Goal: Submit feedback/report problem

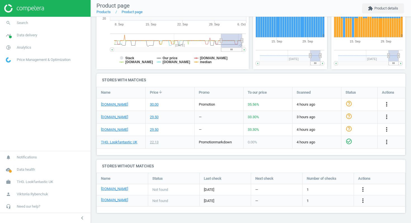
click at [402, 139] on div "more_vert" at bounding box center [392, 142] width 28 height 12
click at [389, 140] on icon "more_vert" at bounding box center [386, 142] width 7 height 7
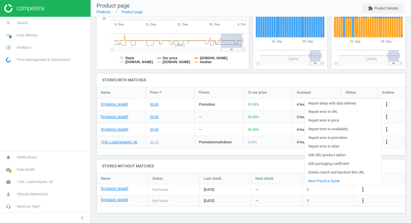
click at [331, 112] on link "Report error in URL" at bounding box center [343, 111] width 77 height 9
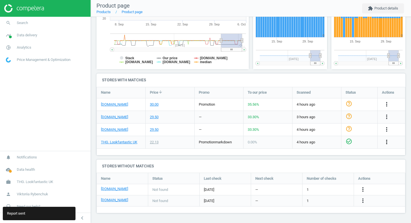
click at [387, 143] on icon "more_vert" at bounding box center [386, 142] width 7 height 7
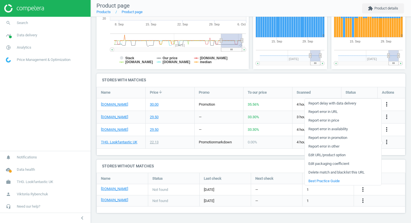
click at [334, 155] on link "Edit URL/product option" at bounding box center [343, 155] width 77 height 9
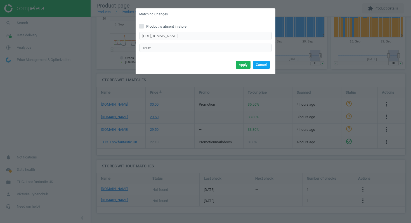
click at [264, 63] on button "Cancel" at bounding box center [261, 65] width 17 height 8
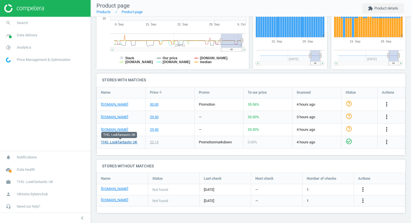
click at [127, 142] on link "THG. Lookfantastic UK" at bounding box center [119, 142] width 36 height 5
